Goal: Task Accomplishment & Management: Manage account settings

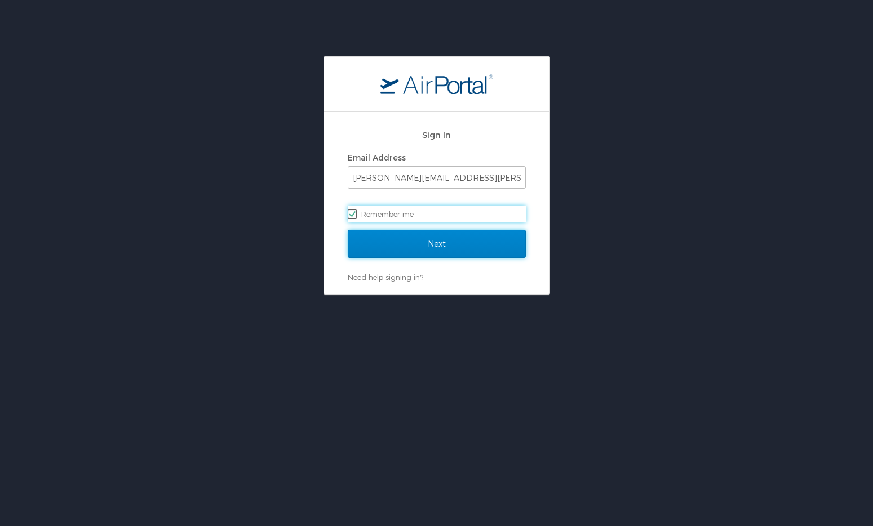
click at [398, 238] on input "Next" at bounding box center [437, 244] width 178 height 28
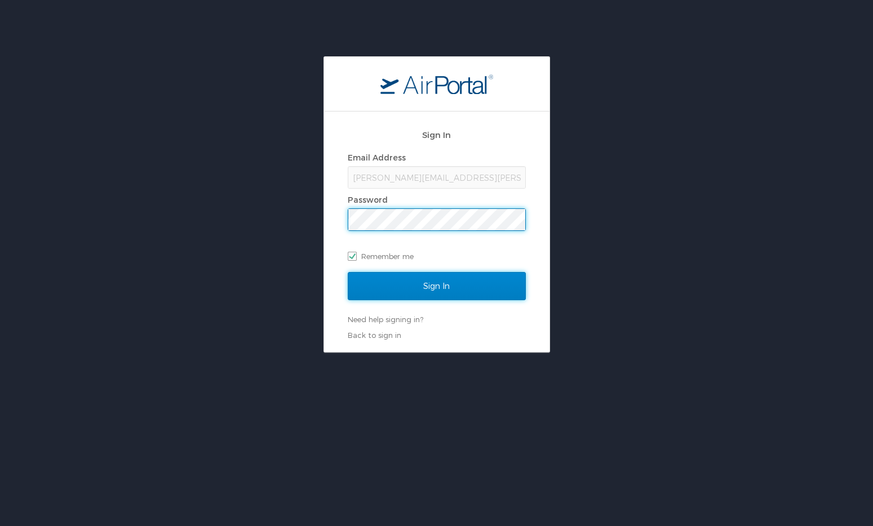
click at [404, 293] on input "Sign In" at bounding box center [437, 286] width 178 height 28
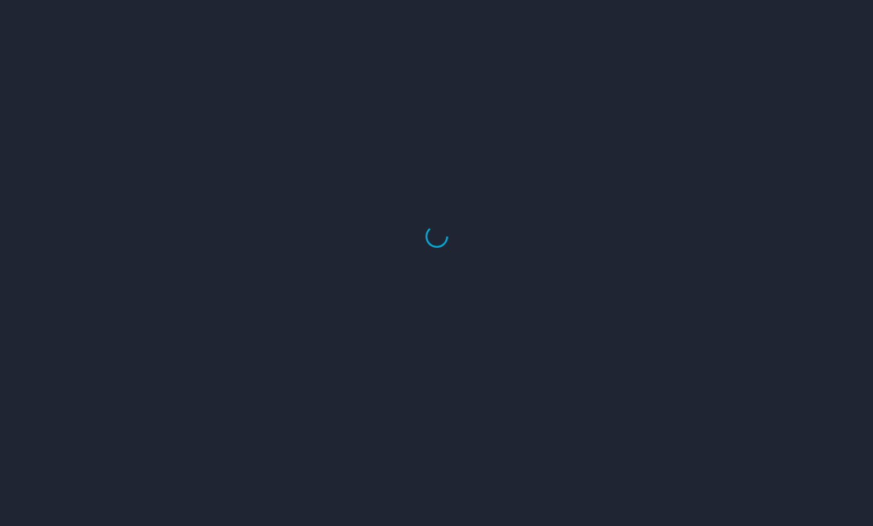
select select "US"
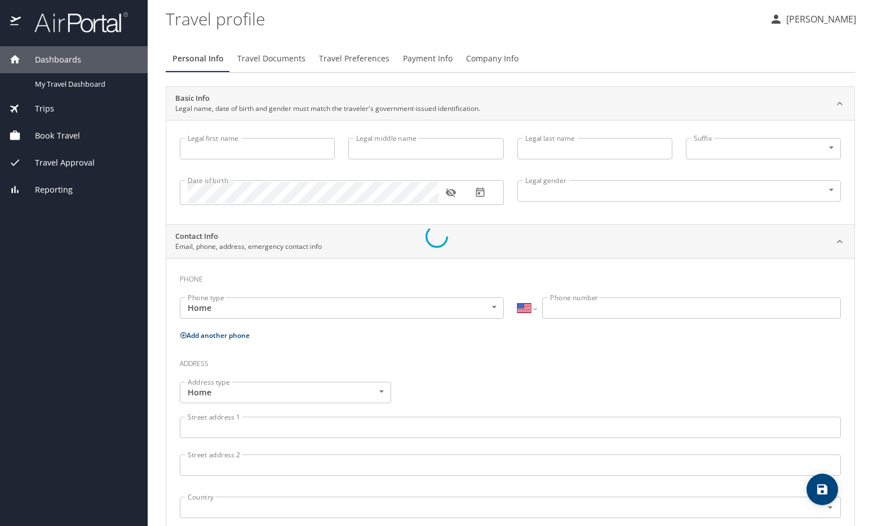
type input "Ryan"
type input "Metcalf"
type input "Male"
select select "US"
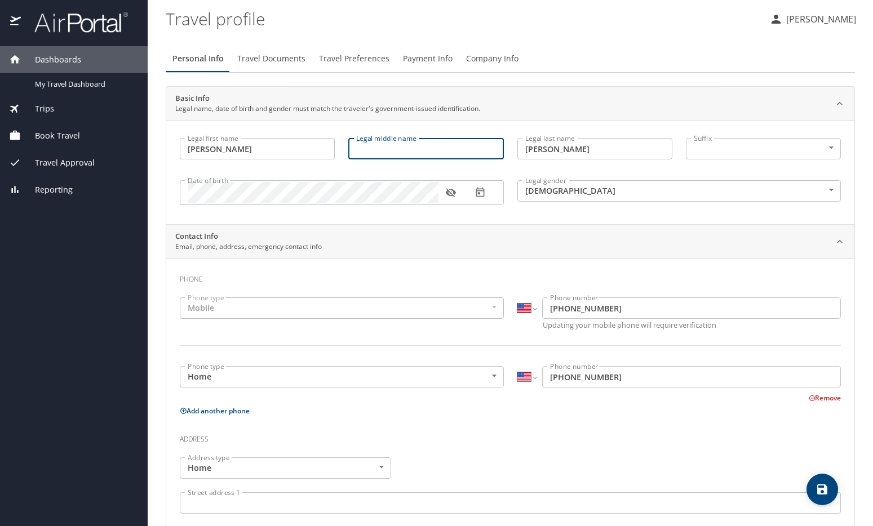
click at [433, 144] on input "Legal middle name" at bounding box center [425, 148] width 155 height 21
click at [79, 161] on span "Travel Approval" at bounding box center [58, 163] width 74 height 12
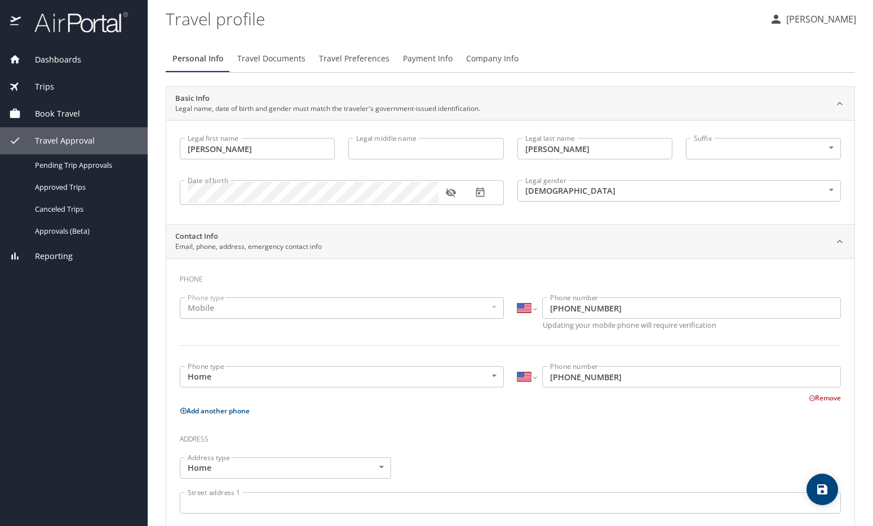
click at [340, 52] on span "Travel Preferences" at bounding box center [354, 59] width 70 height 14
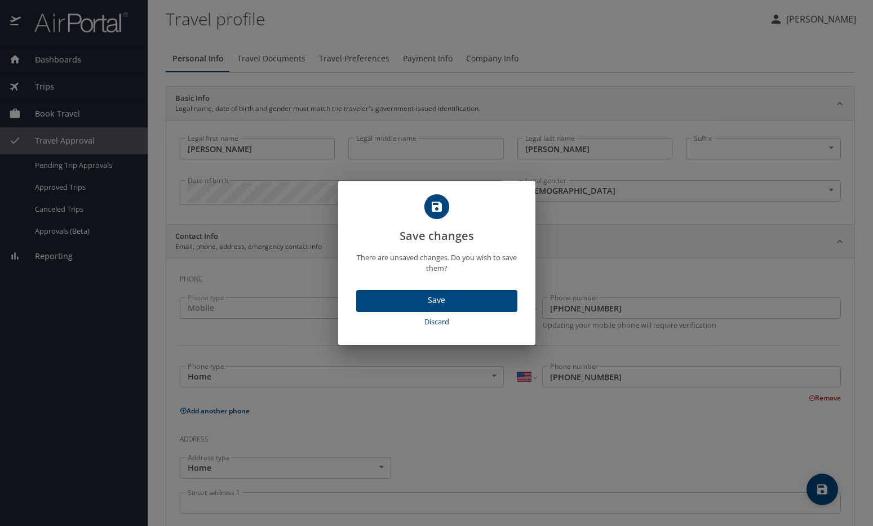
click at [397, 294] on span "Save" at bounding box center [436, 301] width 143 height 14
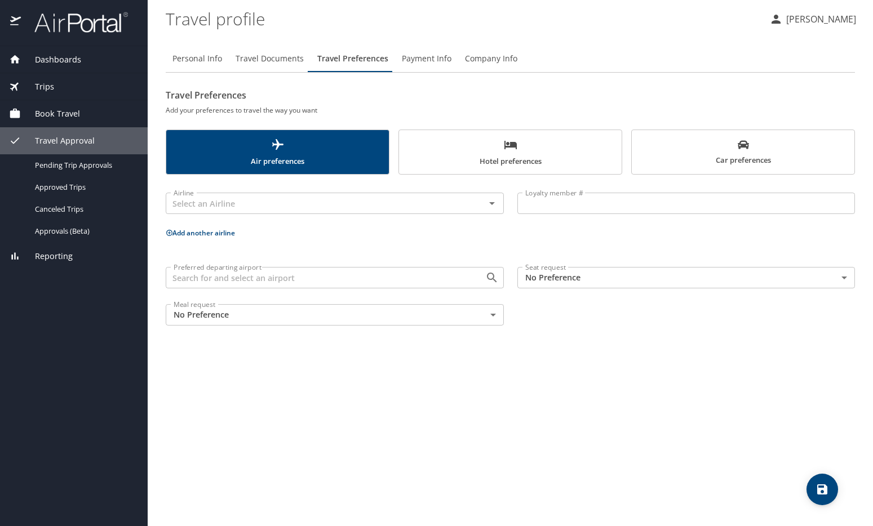
click at [486, 60] on span "Company Info" at bounding box center [491, 59] width 52 height 14
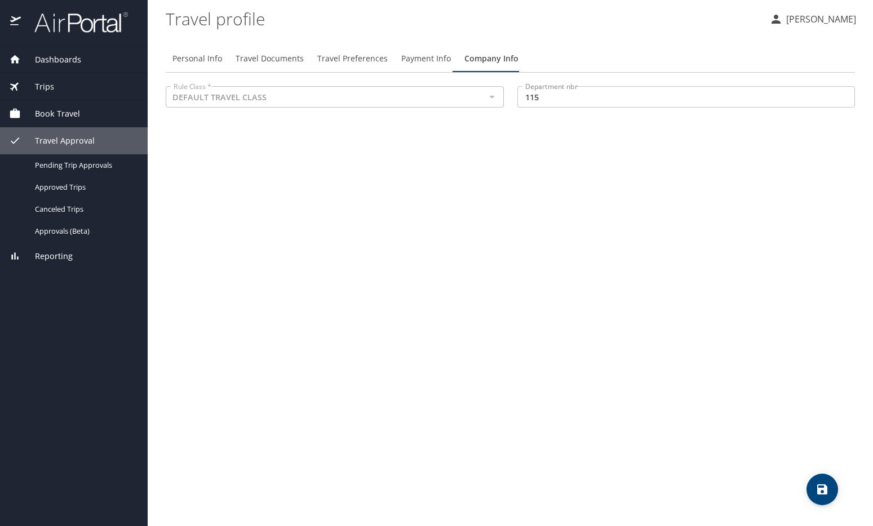
click at [819, 17] on p "[PERSON_NAME]" at bounding box center [819, 19] width 73 height 14
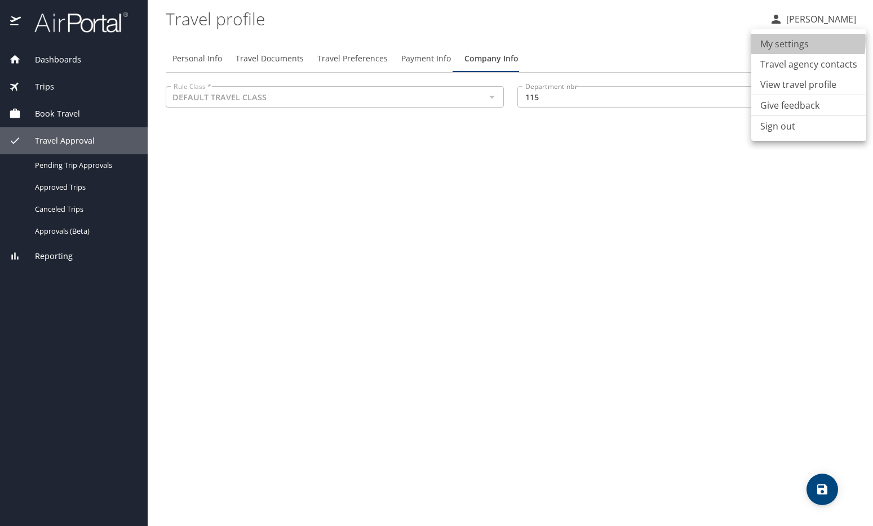
click at [775, 41] on li "My settings" at bounding box center [808, 44] width 115 height 20
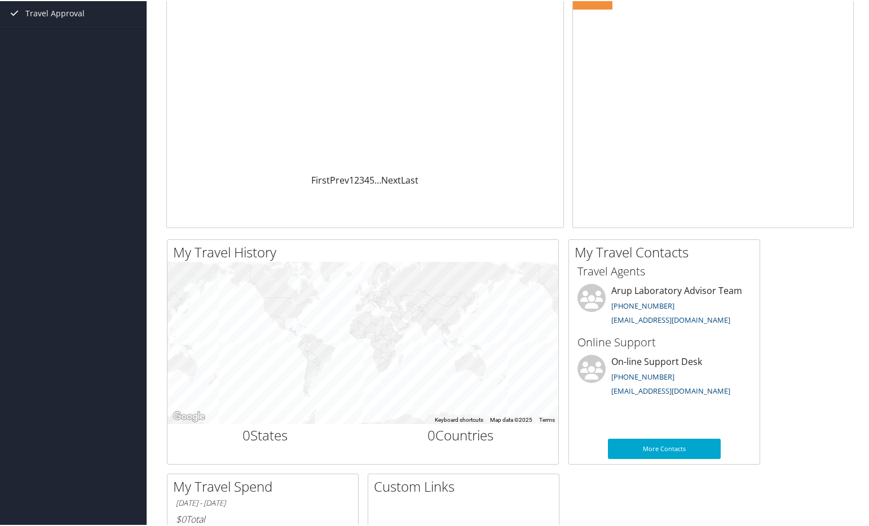
scroll to position [149, 0]
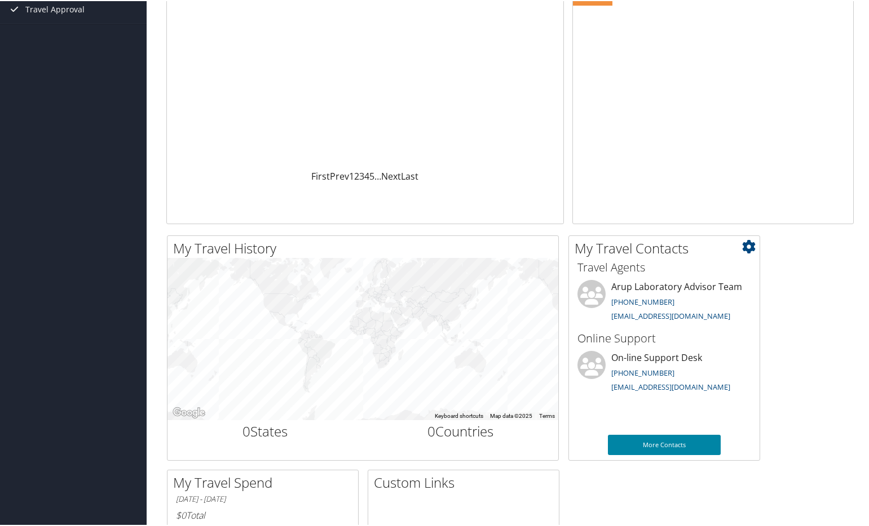
click at [654, 442] on link "More Contacts" at bounding box center [664, 444] width 113 height 20
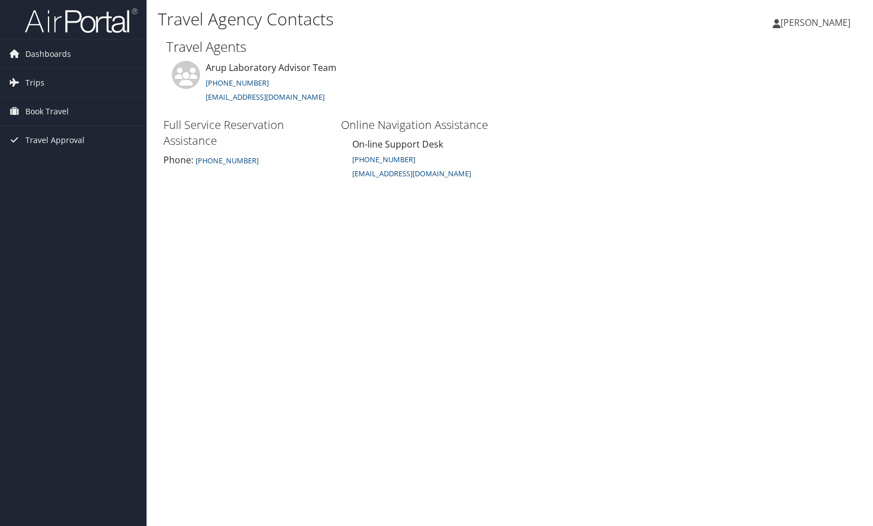
drag, startPoint x: 516, startPoint y: 12, endPoint x: 826, endPoint y: 21, distance: 310.7
click at [826, 21] on span "[PERSON_NAME]" at bounding box center [816, 22] width 70 height 12
click at [775, 99] on link "View Travel Profile" at bounding box center [787, 100] width 126 height 19
